Goal: Task Accomplishment & Management: Use online tool/utility

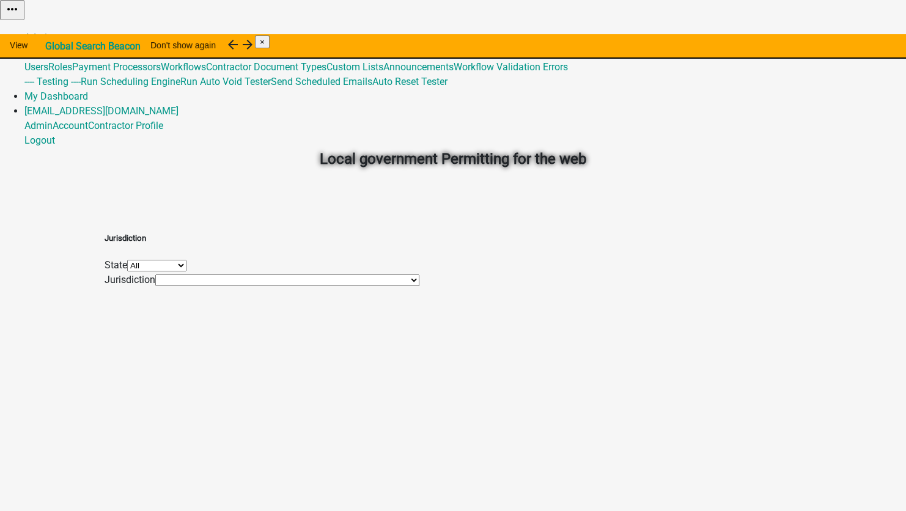
click at [53, 32] on link "Admin" at bounding box center [38, 38] width 28 height 12
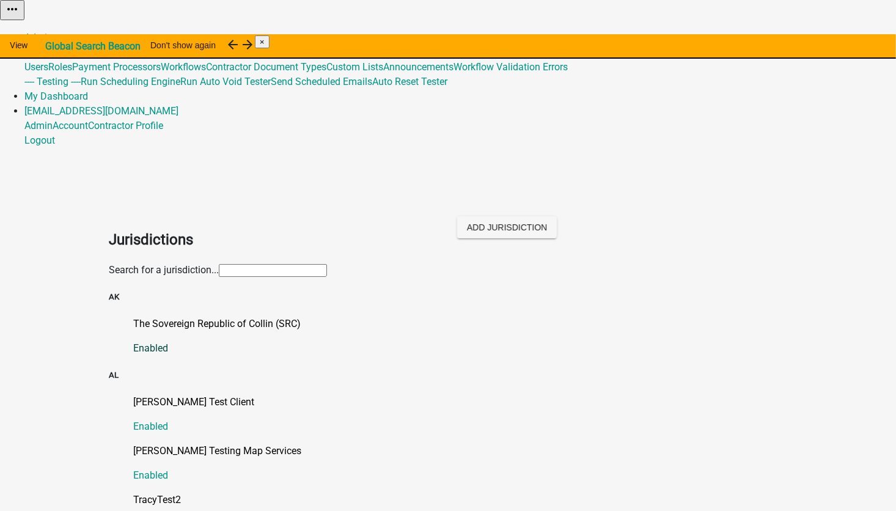
click at [199, 317] on p "The Sovereign Republic of Collin (SRC)" at bounding box center [460, 324] width 654 height 15
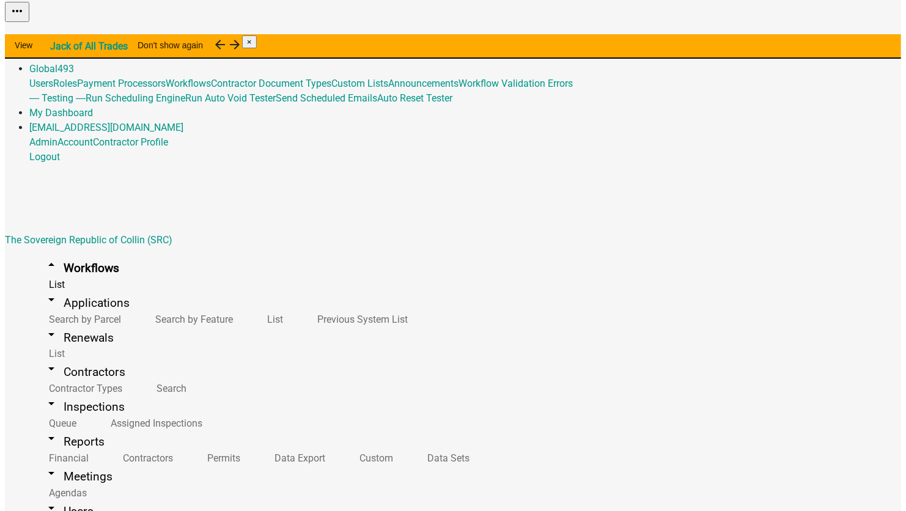
scroll to position [2696, 0]
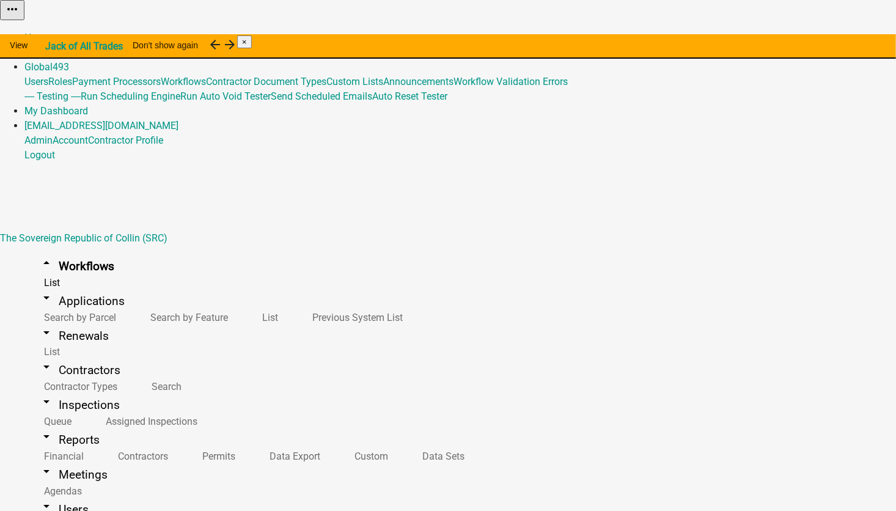
click at [828, 37] on button "Start Application" at bounding box center [862, 30] width 68 height 13
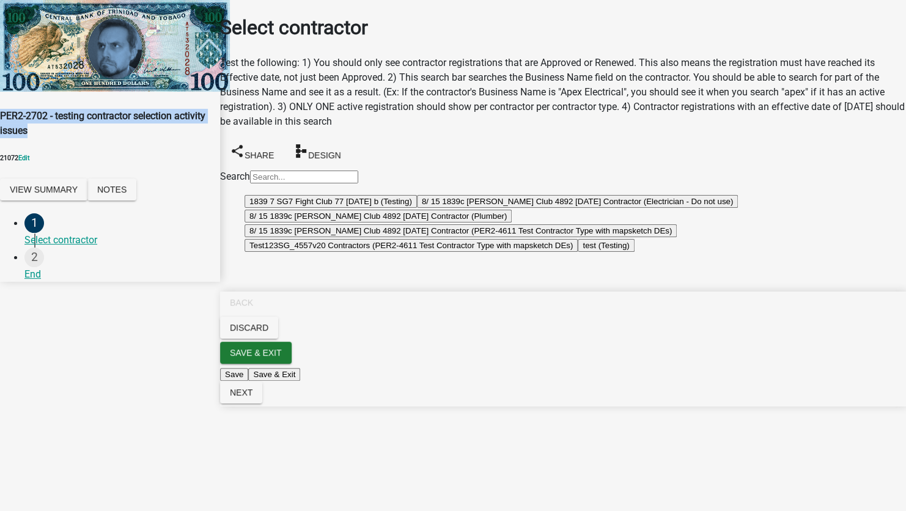
drag, startPoint x: 65, startPoint y: 143, endPoint x: 21, endPoint y: 103, distance: 58.9
click at [21, 109] on div "PER2-2702 - testing contractor selection activity issues 21072 Edit View Summar…" at bounding box center [110, 156] width 220 height 95
copy h4 "PER2-2702 - testing contractor selection activity issues"
drag, startPoint x: 416, startPoint y: 213, endPoint x: 450, endPoint y: 232, distance: 39.4
click at [416, 208] on button "1839 7 SG7 Fight Club 77 2/26/2024 b (Testing)" at bounding box center [331, 201] width 172 height 13
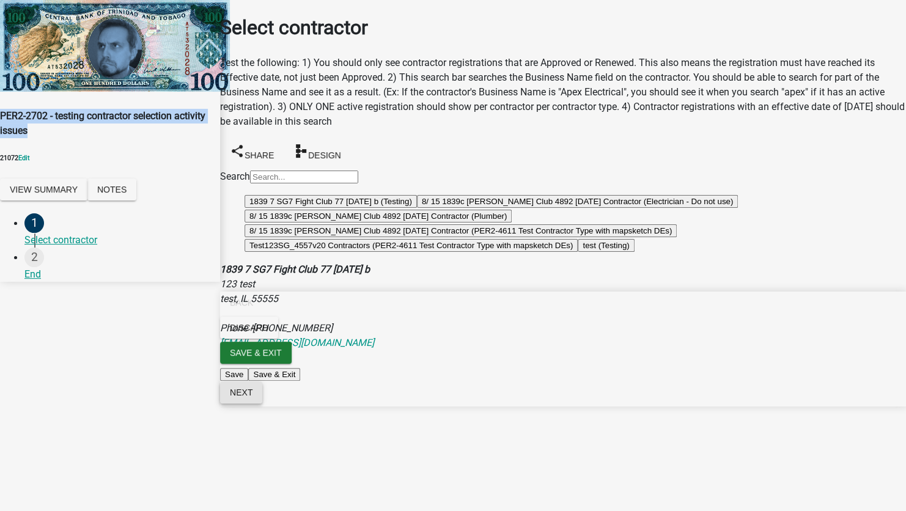
click at [253, 397] on span "Next" at bounding box center [241, 393] width 23 height 10
